Goal: Contribute content: Add original content to the website for others to see

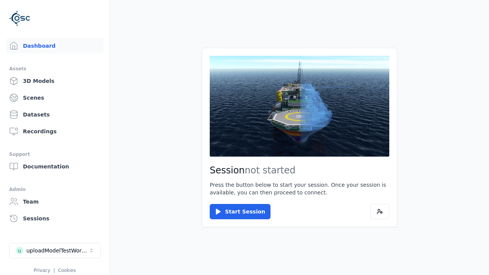
click at [55, 81] on link "3D Models" at bounding box center [54, 80] width 97 height 15
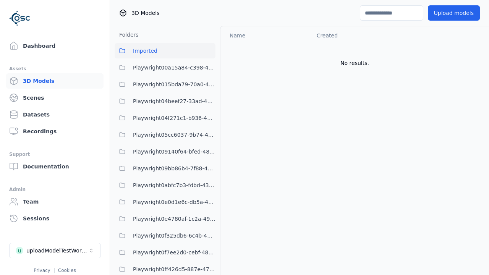
click at [454, 13] on button "Upload models" at bounding box center [454, 12] width 52 height 15
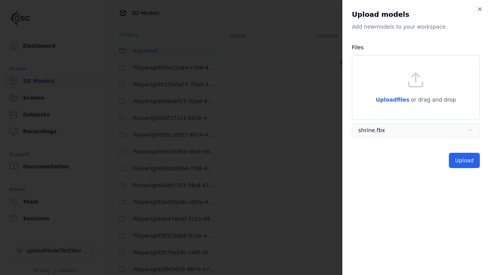
click at [464, 161] on button "Upload" at bounding box center [464, 160] width 31 height 15
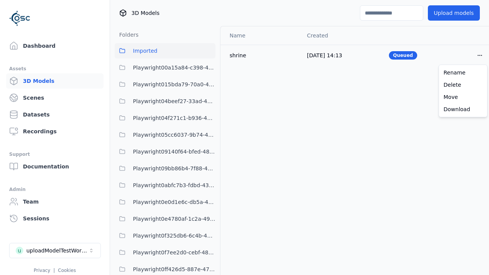
click at [480, 55] on html "Support Dashboard Assets 3D Models Scenes Datasets Recordings Support Documenta…" at bounding box center [244, 137] width 489 height 275
click at [463, 85] on div "Delete" at bounding box center [463, 85] width 45 height 12
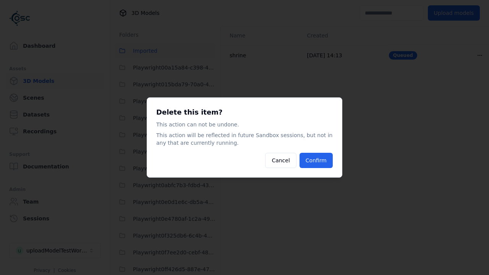
click at [316, 161] on button "Confirm" at bounding box center [316, 160] width 33 height 15
